Goal: Contribute content: Add original content to the website for others to see

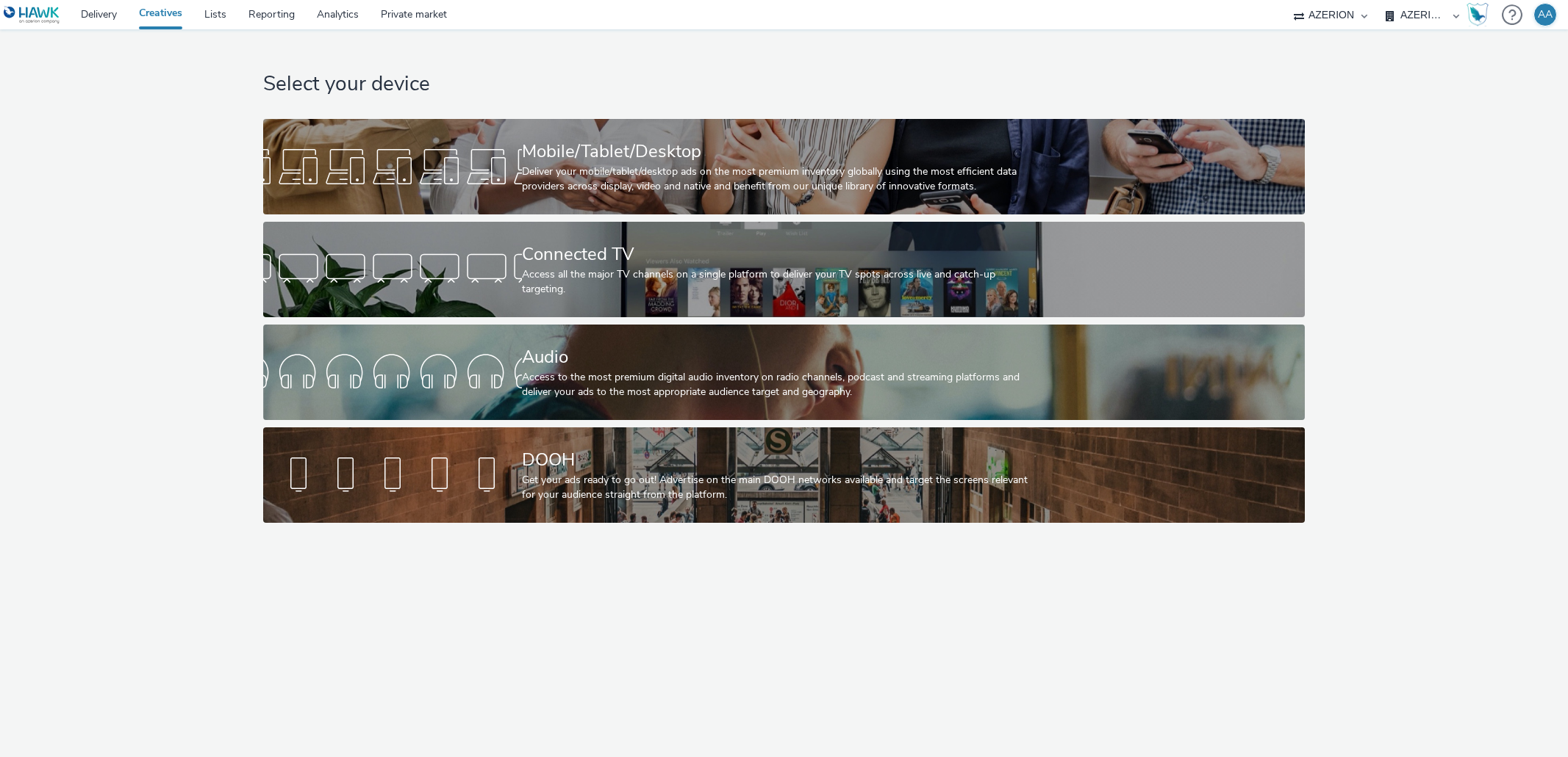
select select "ac009755-aa48-4799-8050-7a339a378eb8"
select select "79162ed7-0017-4339-93b0-3399b708648f"
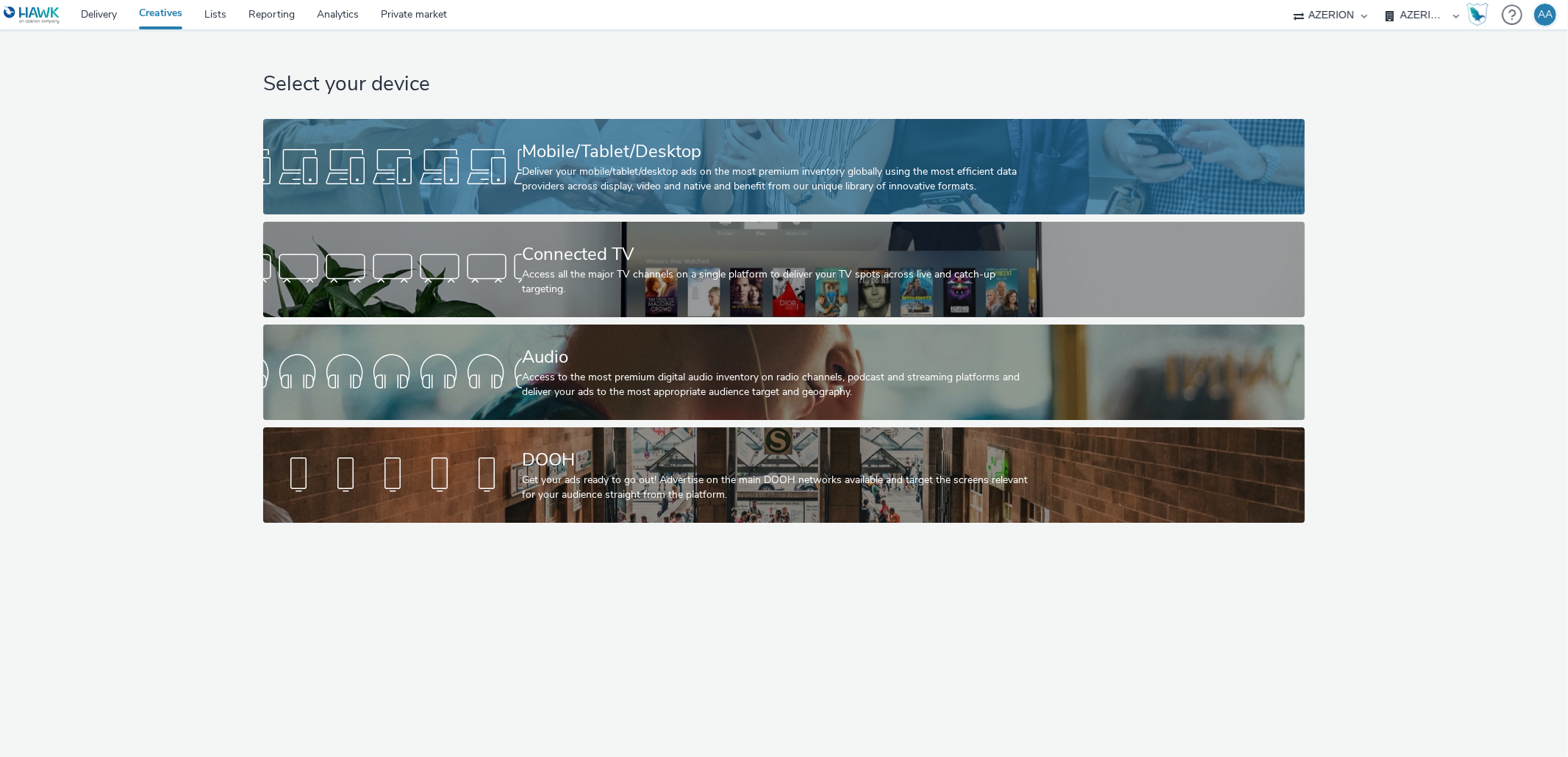
click at [769, 143] on div "Mobile/Tablet/Desktop" at bounding box center [781, 151] width 518 height 26
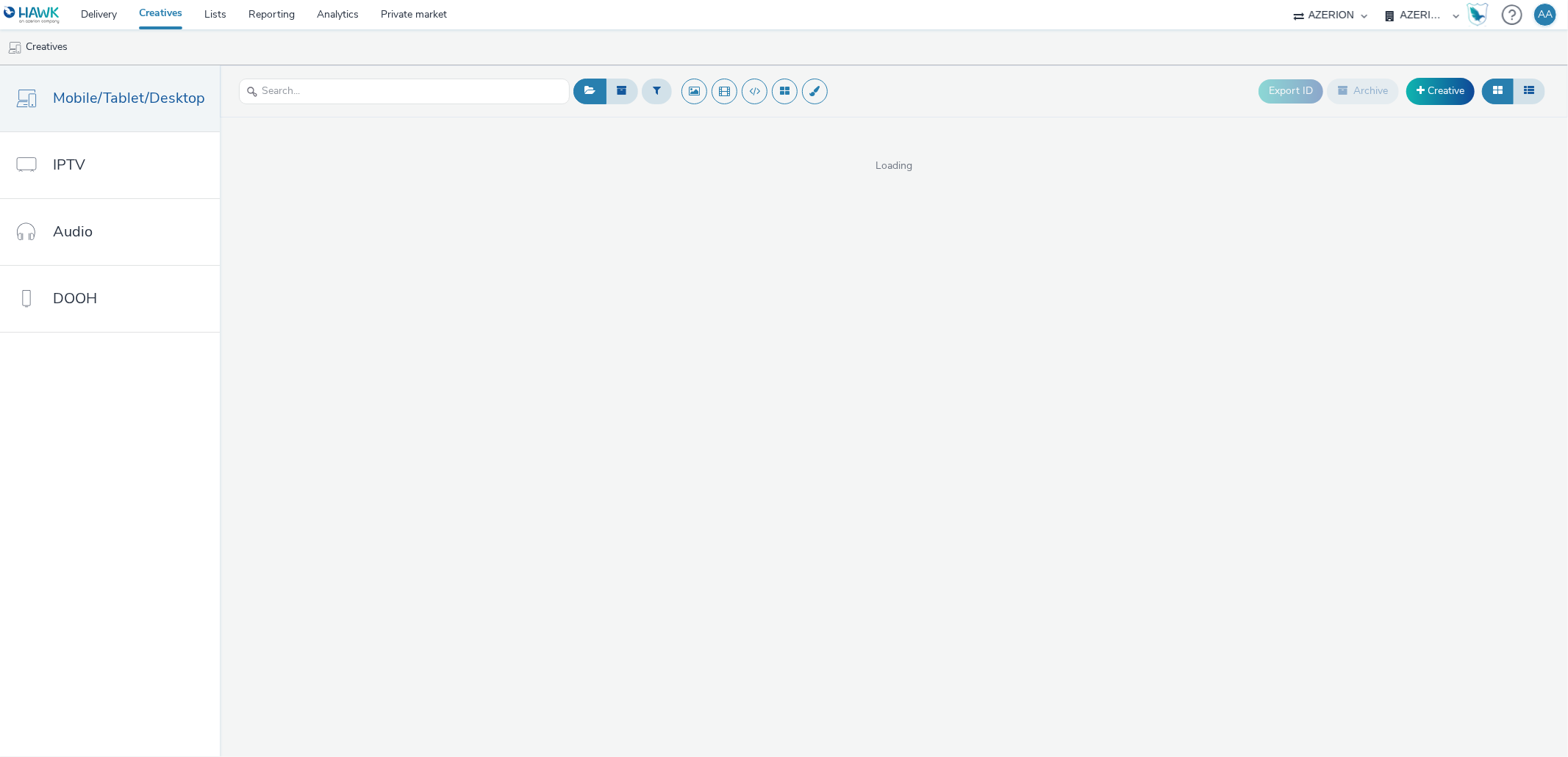
click at [1401, 20] on select "AZERION AZERION APAC AZERION AUSTRIA AZERION BEL - ADEXPERTS AZERION BRAZIL AZE…" at bounding box center [1422, 15] width 89 height 29
click at [1412, 103] on link "Creative" at bounding box center [1440, 91] width 69 height 27
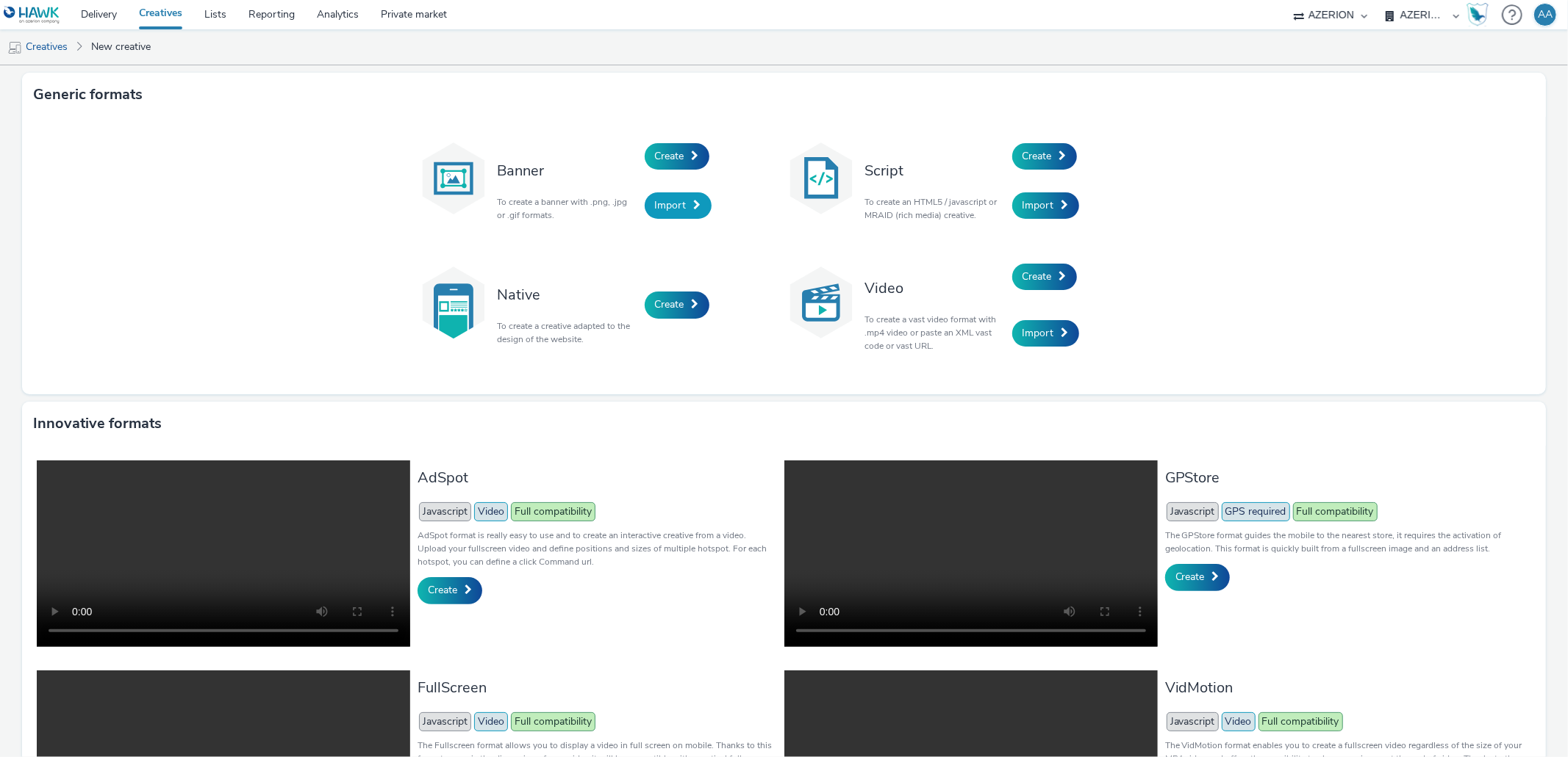
click at [667, 200] on span "Import" at bounding box center [670, 205] width 32 height 14
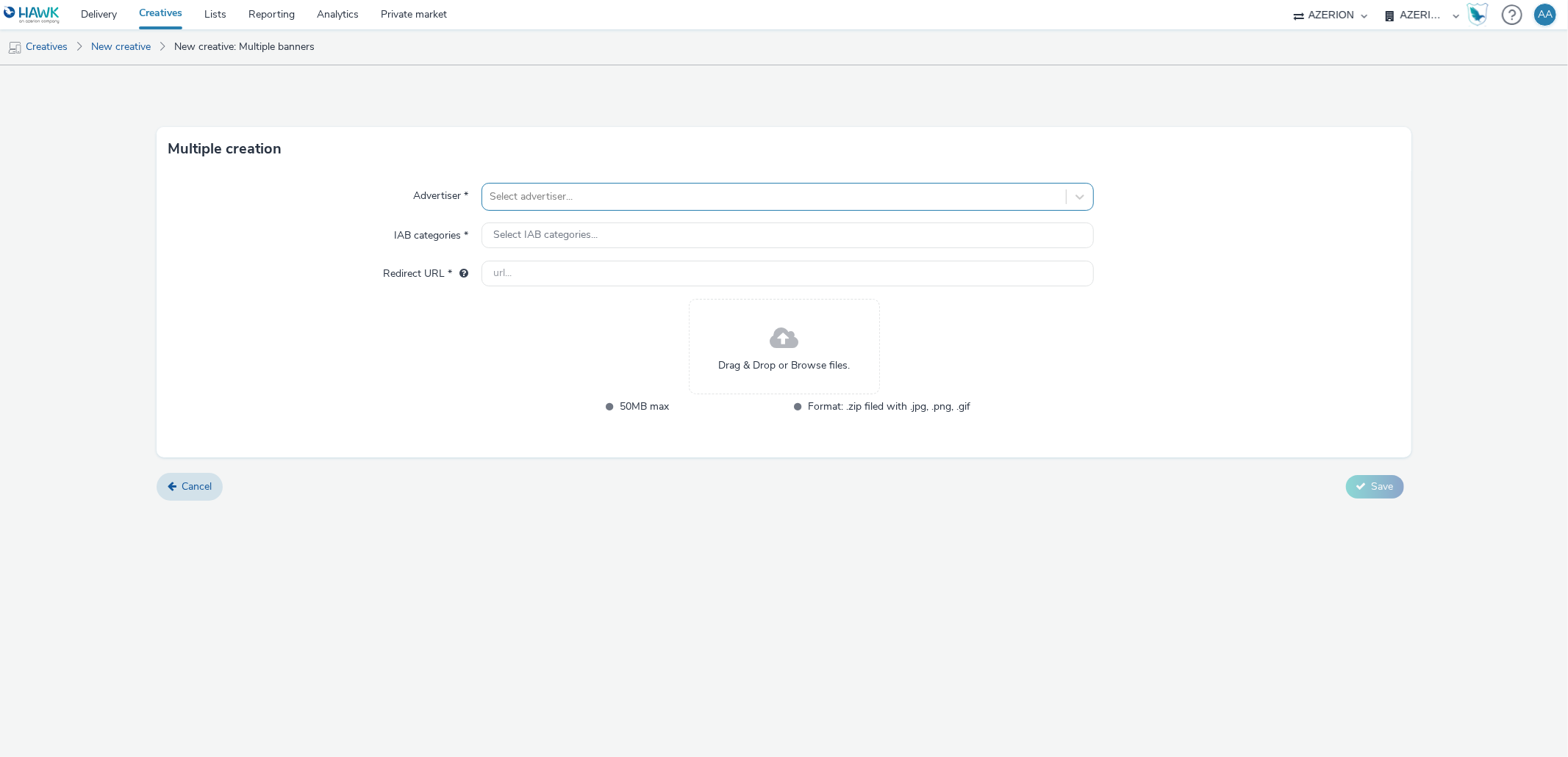
click at [600, 206] on div "Select advertiser..." at bounding box center [774, 197] width 583 height 24
type input "jotu"
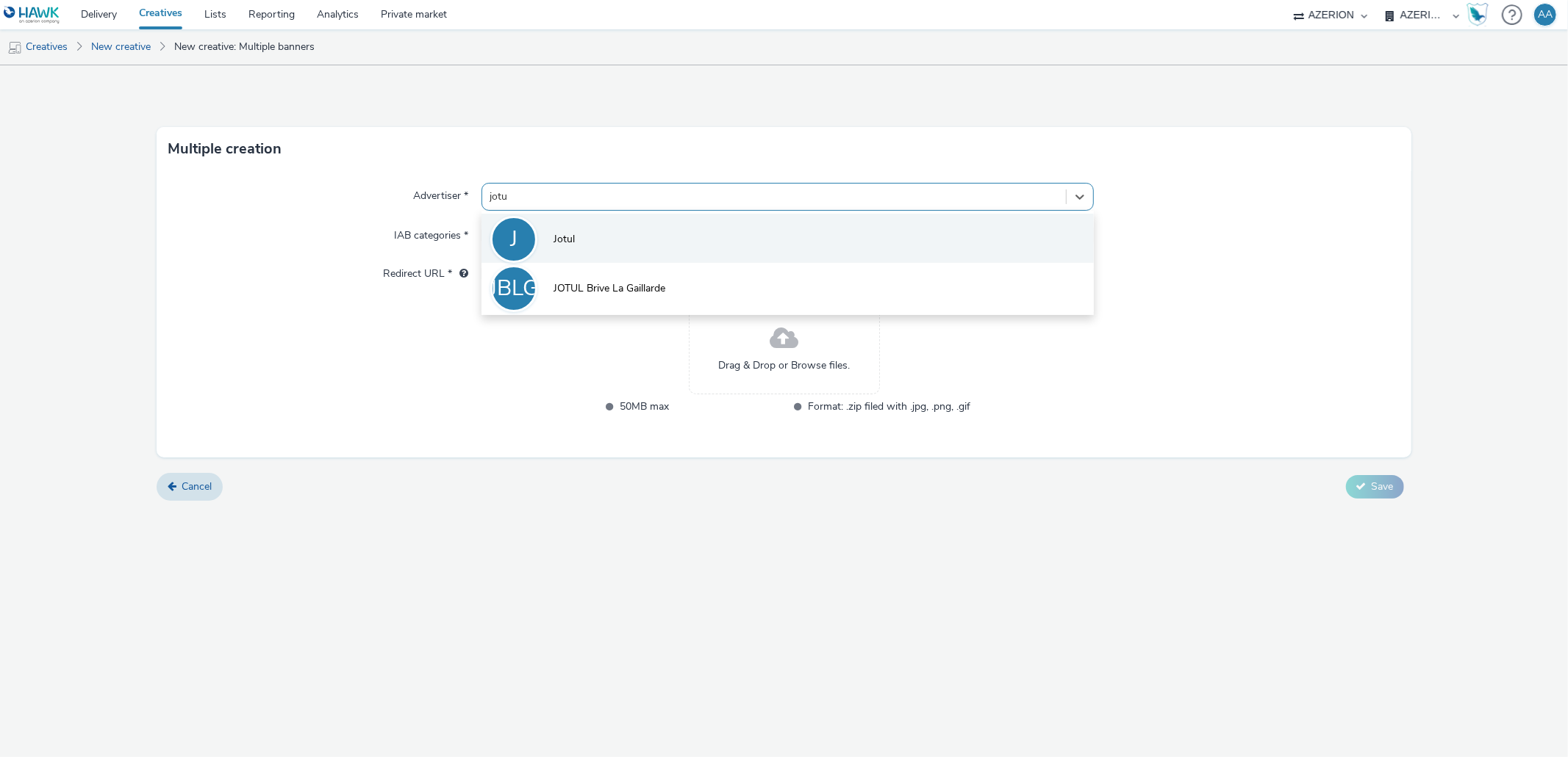
click at [546, 254] on li "J Jotul" at bounding box center [787, 238] width 611 height 49
type input "[URL][DOMAIN_NAME]"
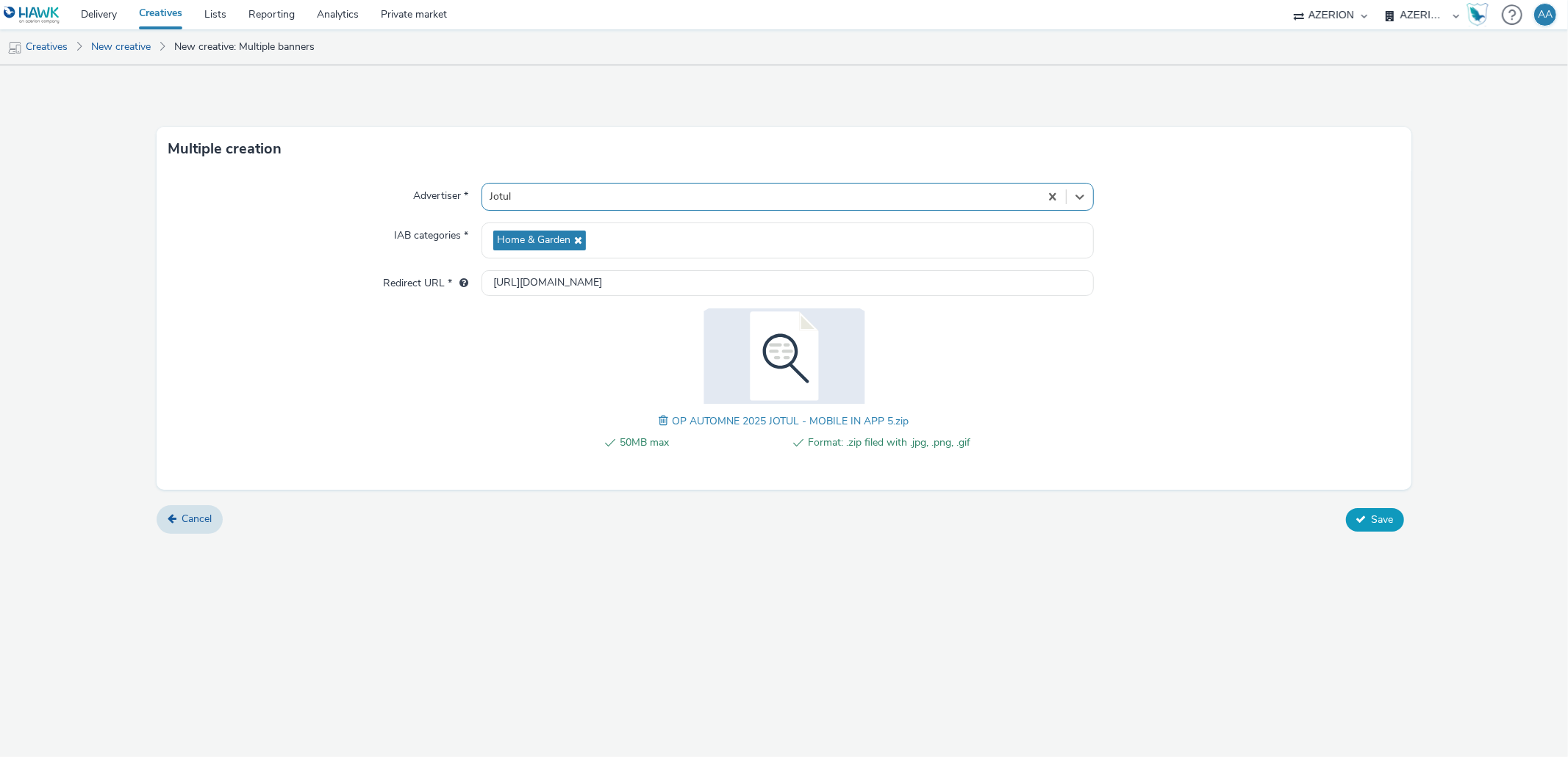
click at [1375, 516] on span "Save" at bounding box center [1382, 520] width 22 height 14
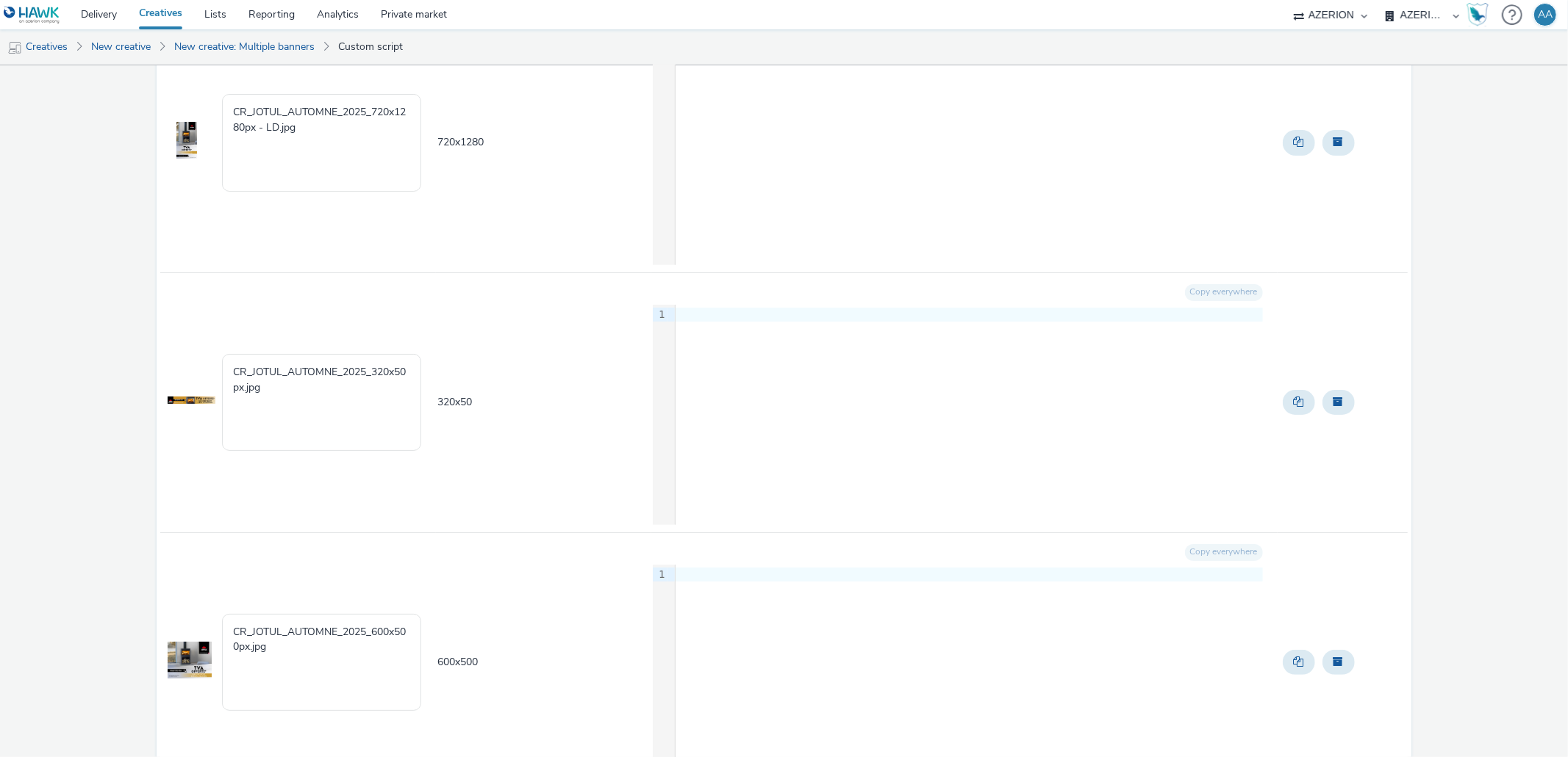
scroll to position [2141, 0]
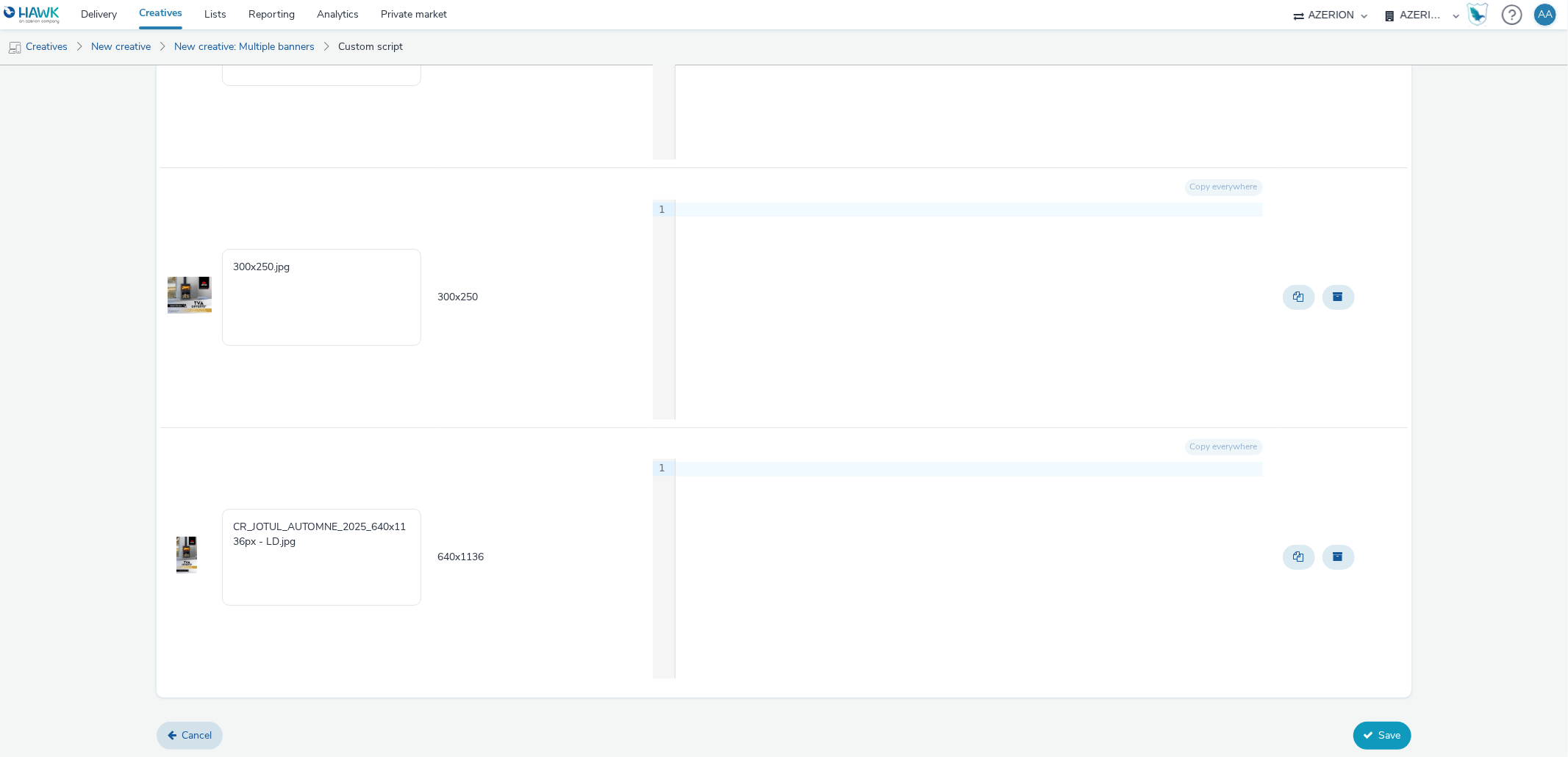
click at [1353, 730] on button "Save" at bounding box center [1382, 736] width 58 height 28
